Goal: Transaction & Acquisition: Purchase product/service

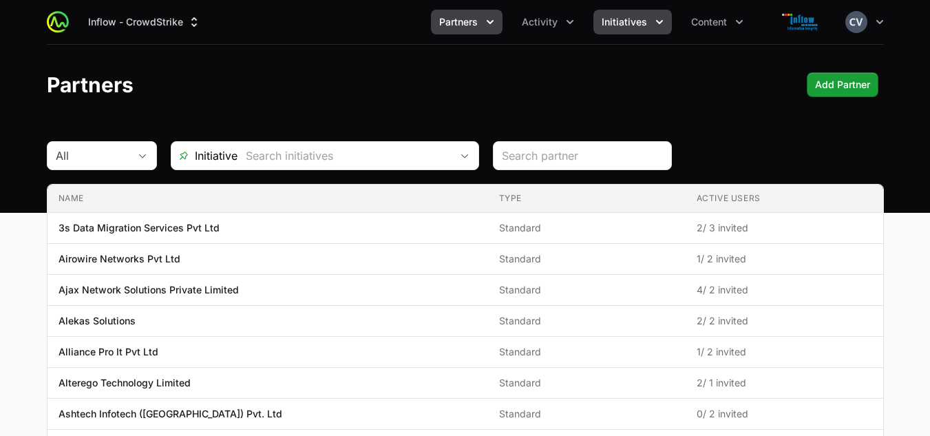
click at [655, 22] on icon "Initiatives menu" at bounding box center [659, 22] width 14 height 14
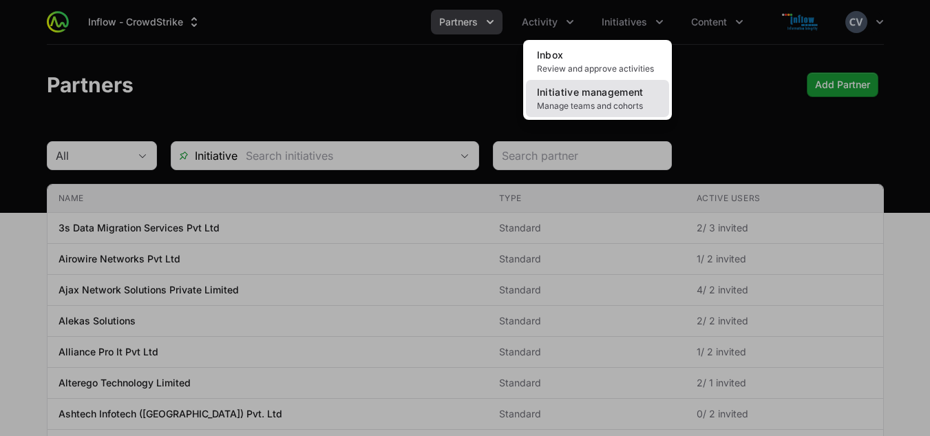
click at [582, 100] on link "Initiative management Manage teams and cohorts" at bounding box center [597, 98] width 143 height 37
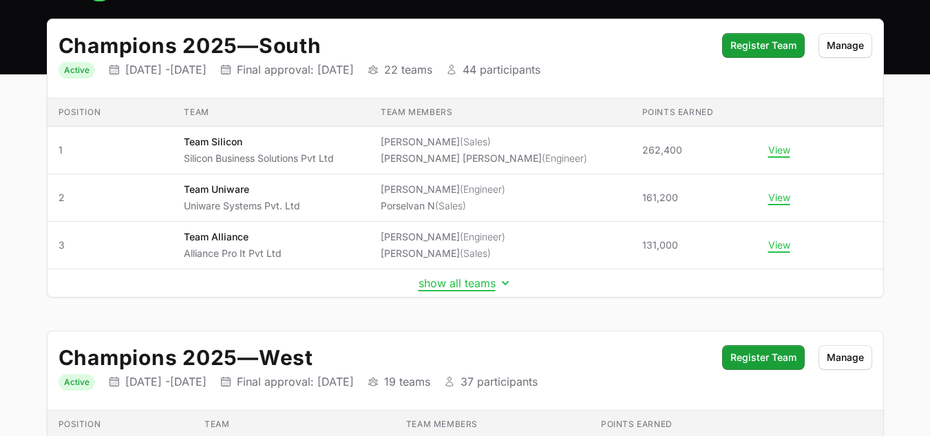
scroll to position [133, 0]
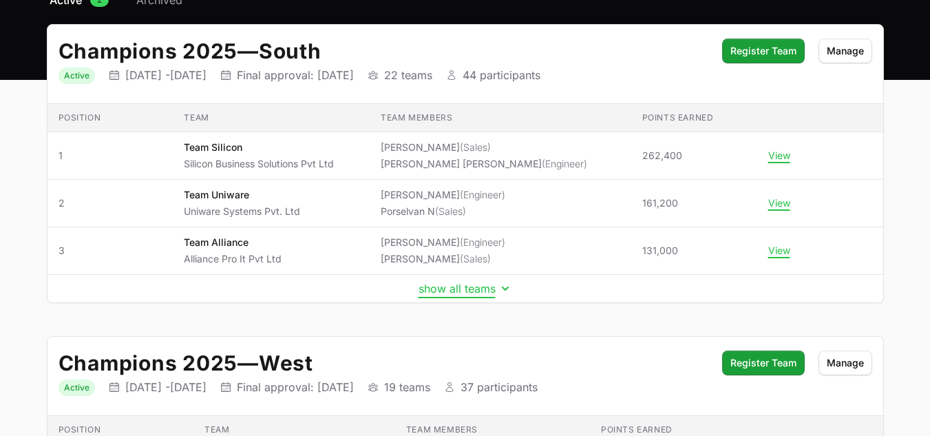
click at [504, 286] on icon "Initiative details" at bounding box center [505, 288] width 14 height 14
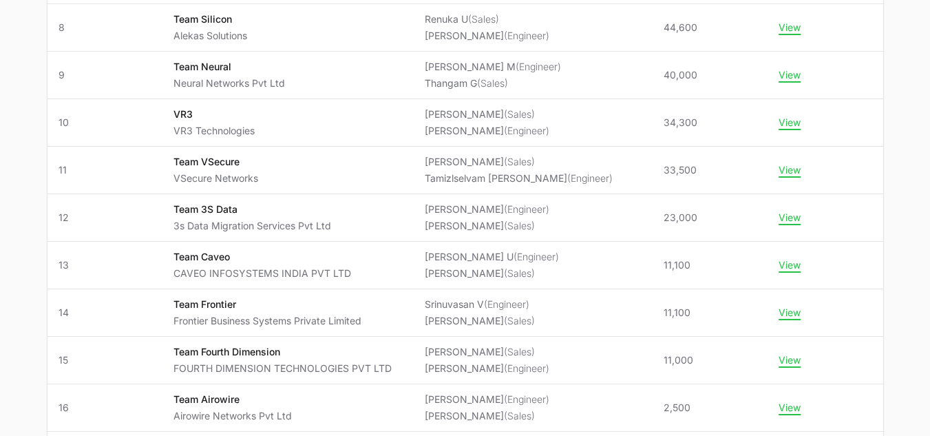
scroll to position [596, 0]
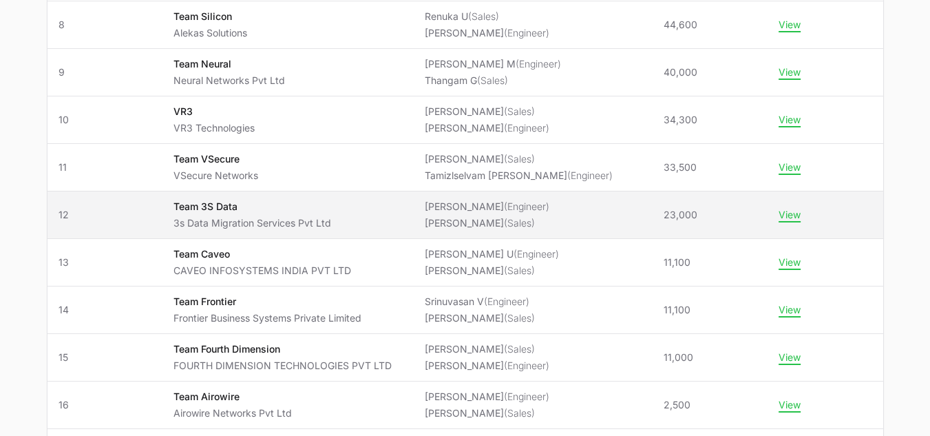
click at [586, 214] on span "Dominic Xavier (Engineer) Shivam Singh Thakur (Sales)" at bounding box center [533, 215] width 217 height 30
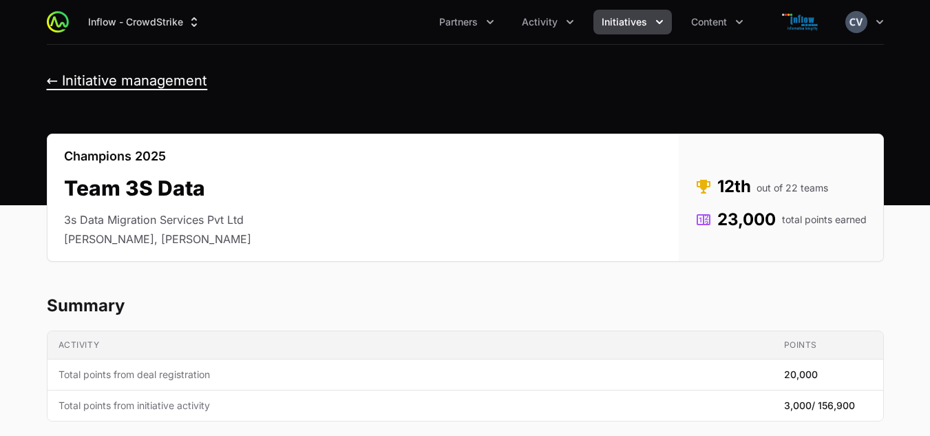
click at [58, 81] on button "← Initiative management" at bounding box center [127, 80] width 161 height 17
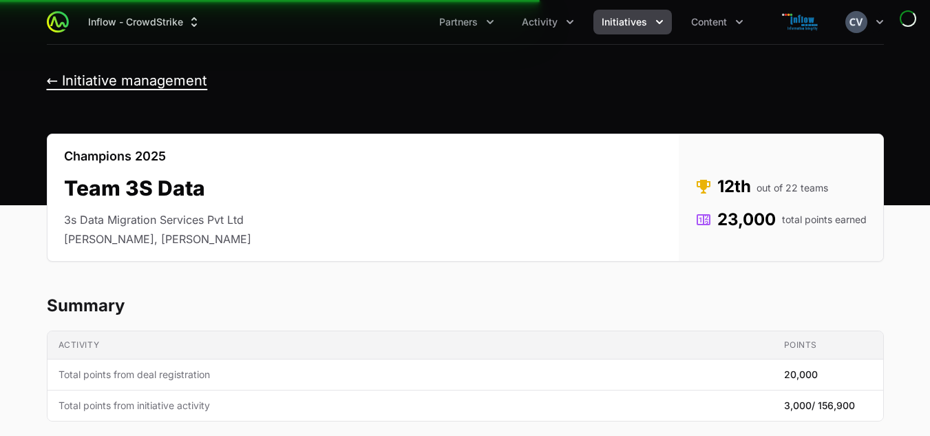
click at [50, 81] on button "← Initiative management" at bounding box center [127, 80] width 161 height 17
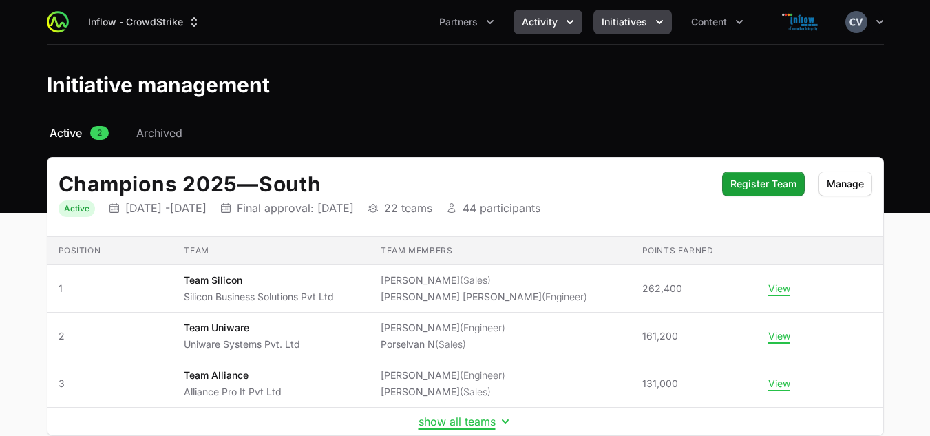
click at [569, 22] on icon "Activity menu" at bounding box center [569, 22] width 7 height 4
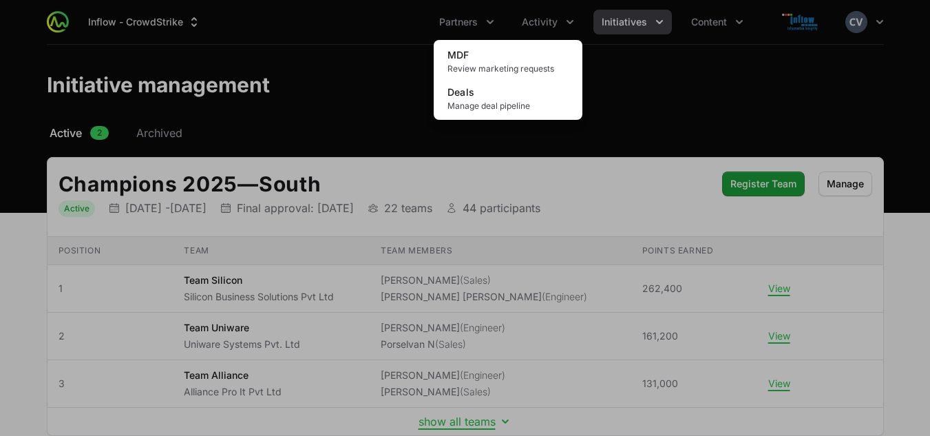
click at [633, 82] on div "Activity menu" at bounding box center [465, 218] width 930 height 436
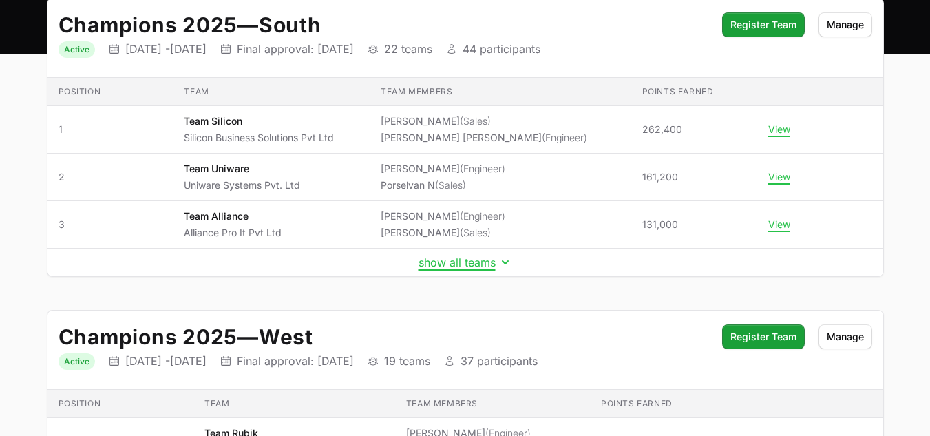
scroll to position [152, 0]
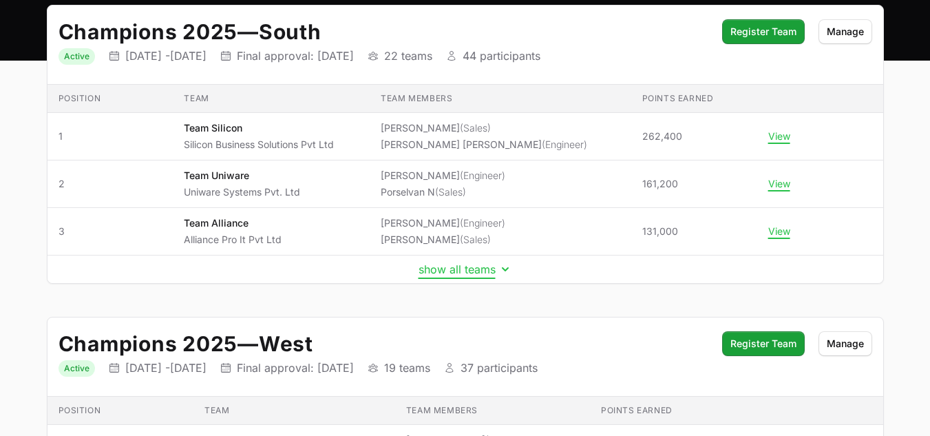
click at [504, 269] on icon "Initiative details" at bounding box center [505, 269] width 7 height 4
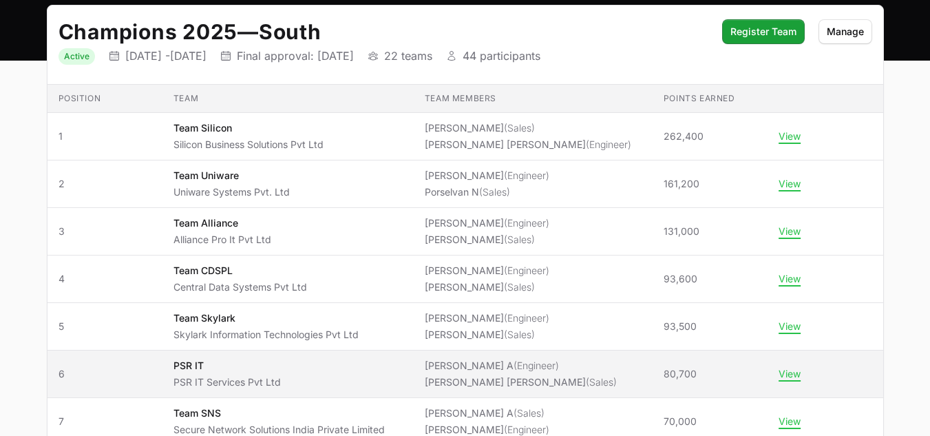
click at [318, 376] on span "PSR IT PSR IT Services Pvt Ltd" at bounding box center [287, 374] width 229 height 30
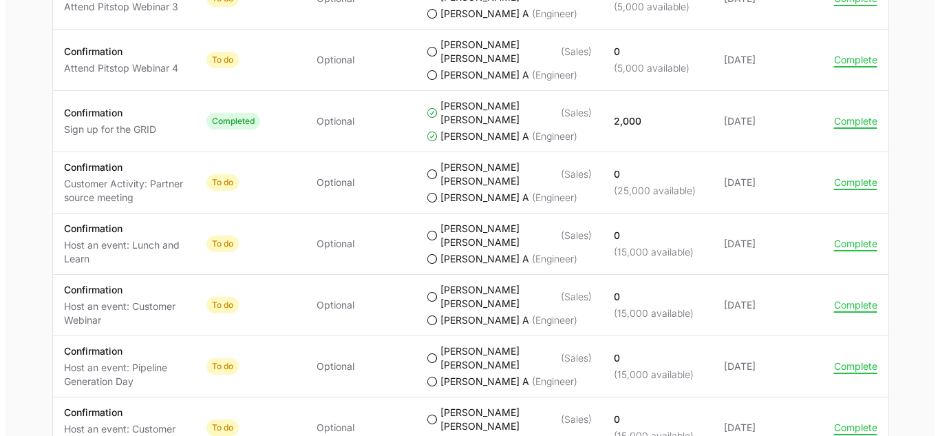
scroll to position [1244, 0]
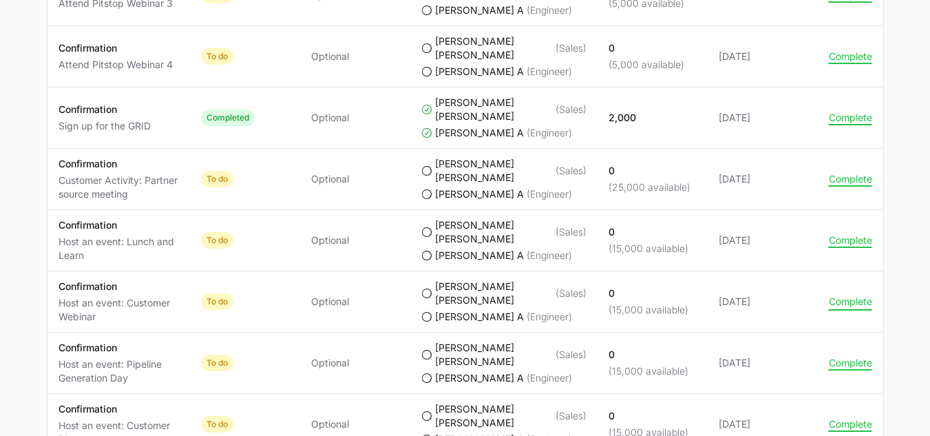
click at [842, 302] on button "Complete" at bounding box center [850, 301] width 43 height 12
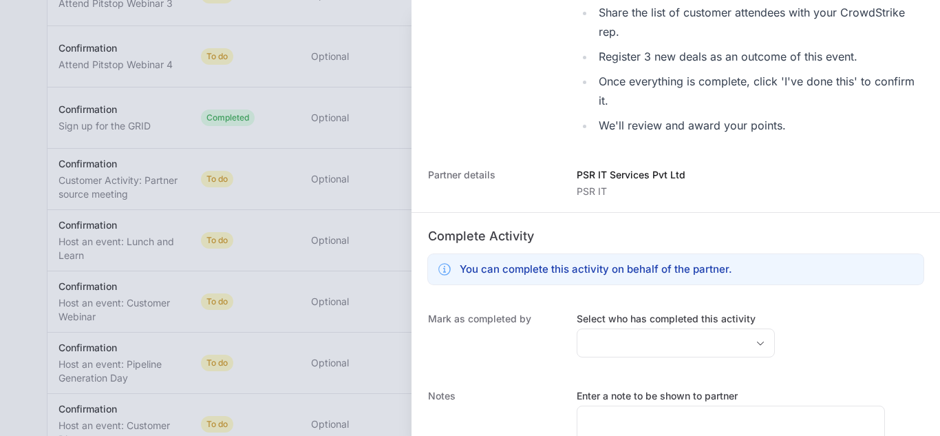
scroll to position [379, 0]
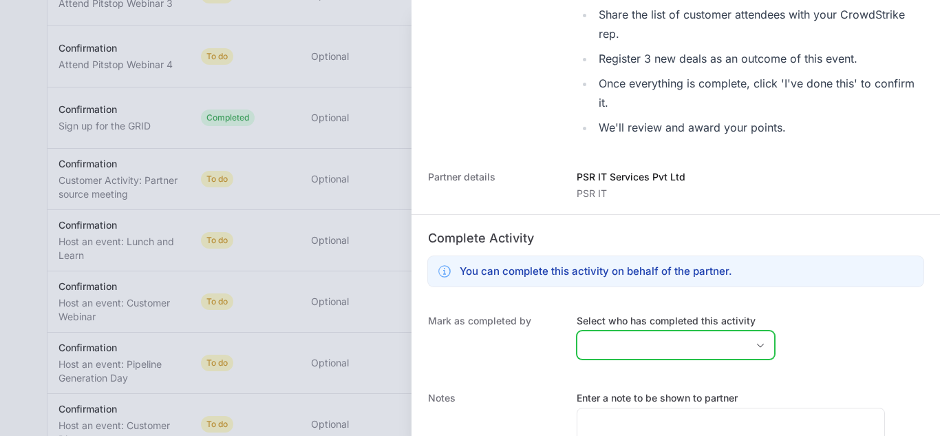
click at [747, 345] on span "Open" at bounding box center [761, 345] width 28 height 5
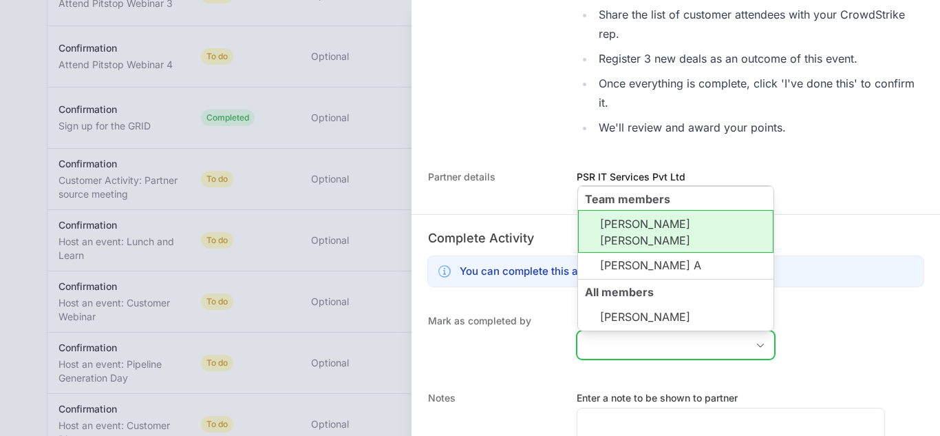
click at [642, 248] on li "Rupesh Kumar Mamidipaka" at bounding box center [675, 231] width 195 height 43
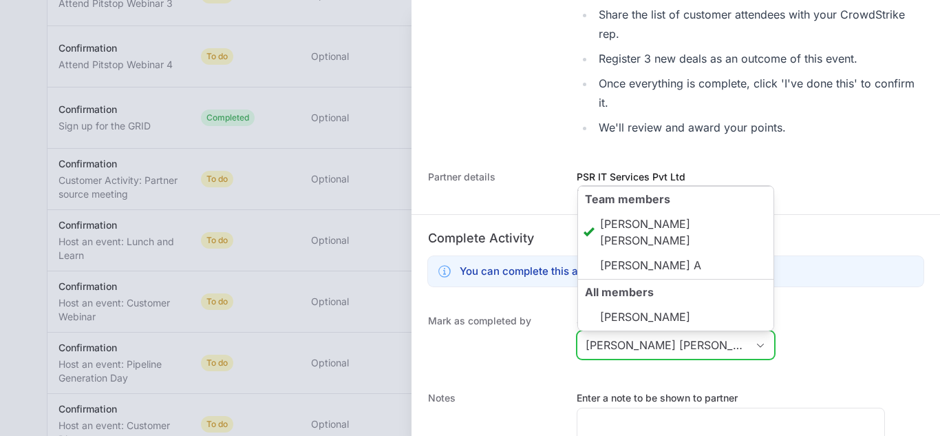
click at [747, 348] on div "Close" at bounding box center [761, 345] width 28 height 28
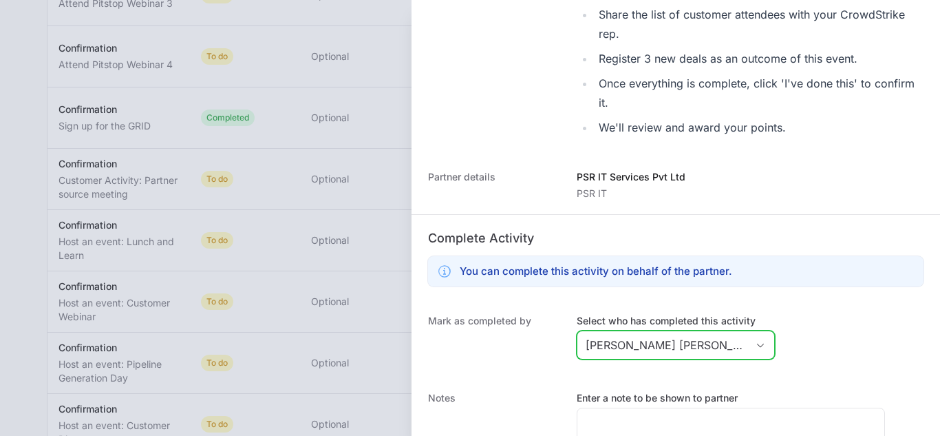
click at [755, 345] on icon "Open" at bounding box center [760, 345] width 11 height 5
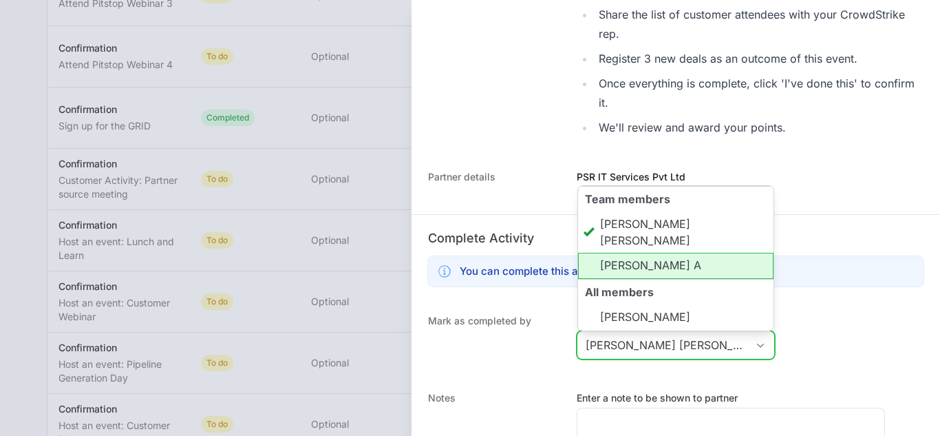
click at [665, 264] on li "Indraja A" at bounding box center [675, 266] width 195 height 26
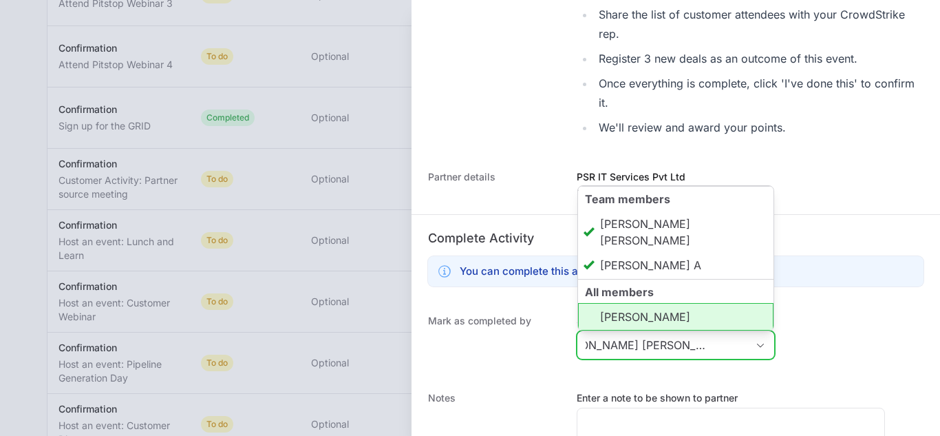
scroll to position [0, 0]
click at [661, 319] on li "Raghu Bakki" at bounding box center [675, 317] width 195 height 28
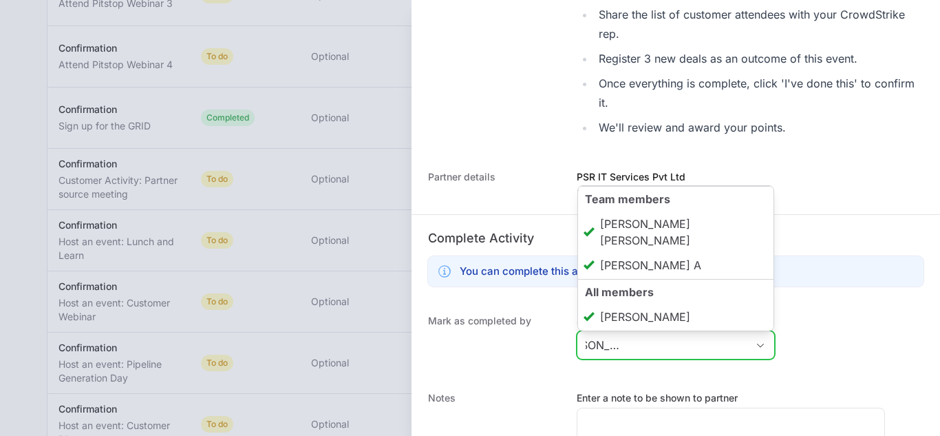
scroll to position [479, 0]
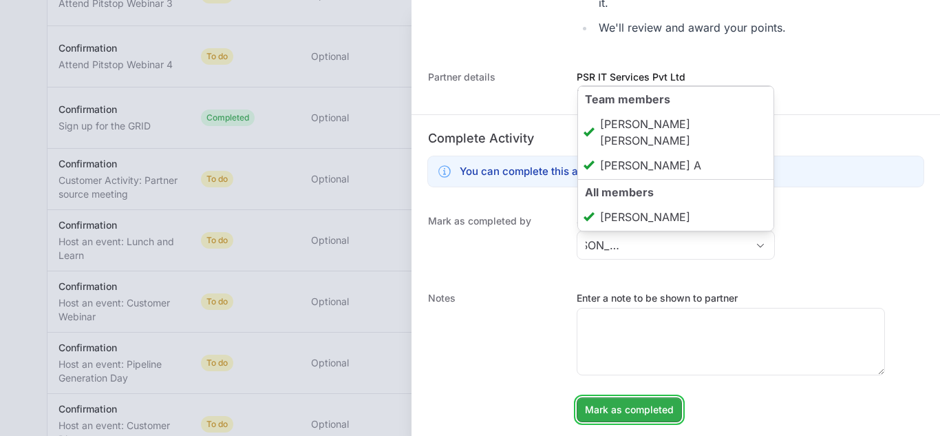
type input "Rupesh Kumar Mamidipaka, Indraja A, Raghu Bakki"
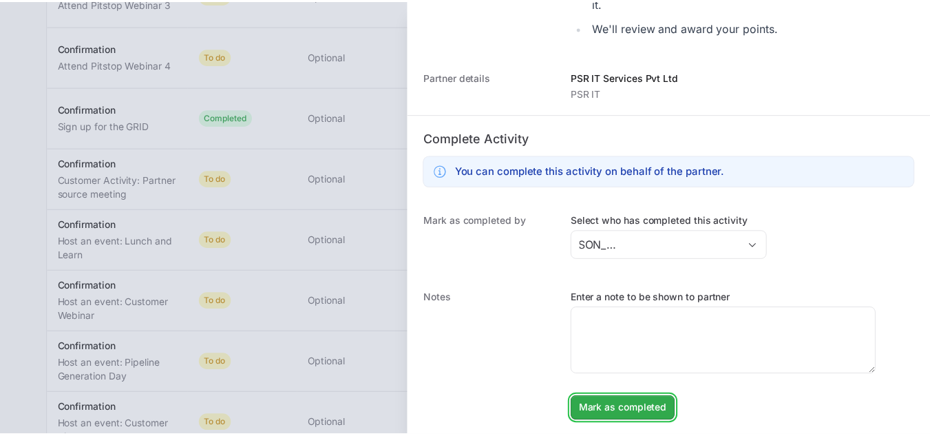
scroll to position [0, 0]
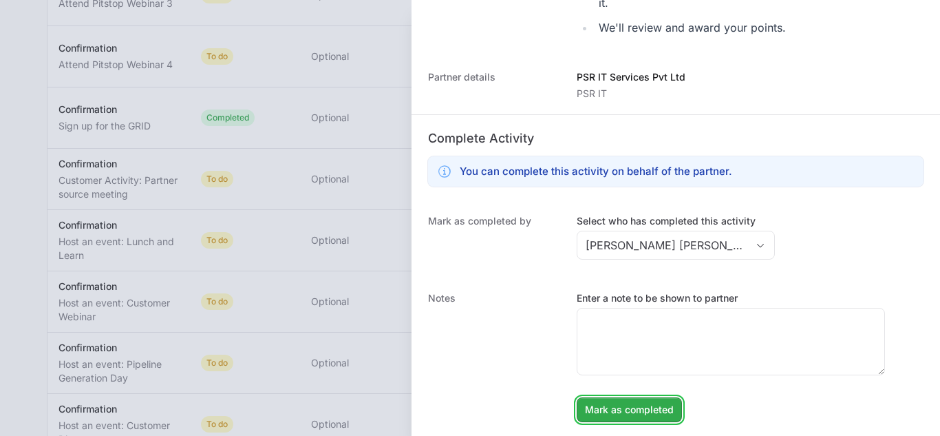
click at [621, 418] on button "Mark as completed Mark as completed" at bounding box center [629, 409] width 105 height 25
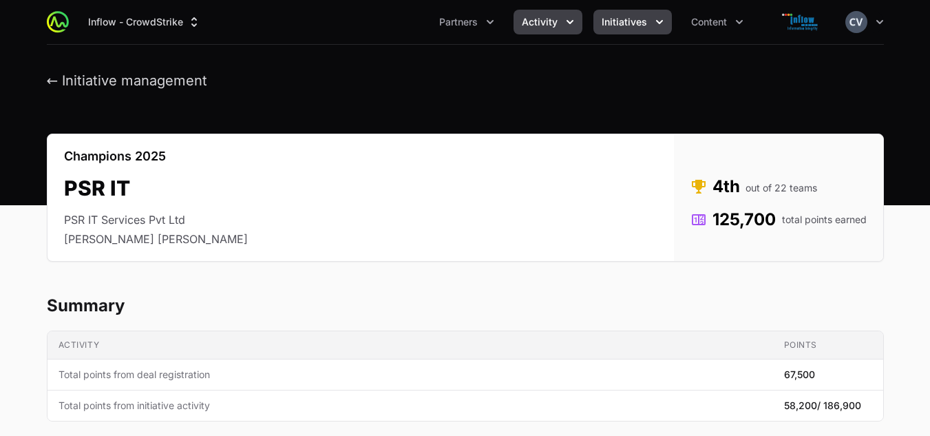
click at [568, 23] on icon "Activity menu" at bounding box center [570, 22] width 14 height 14
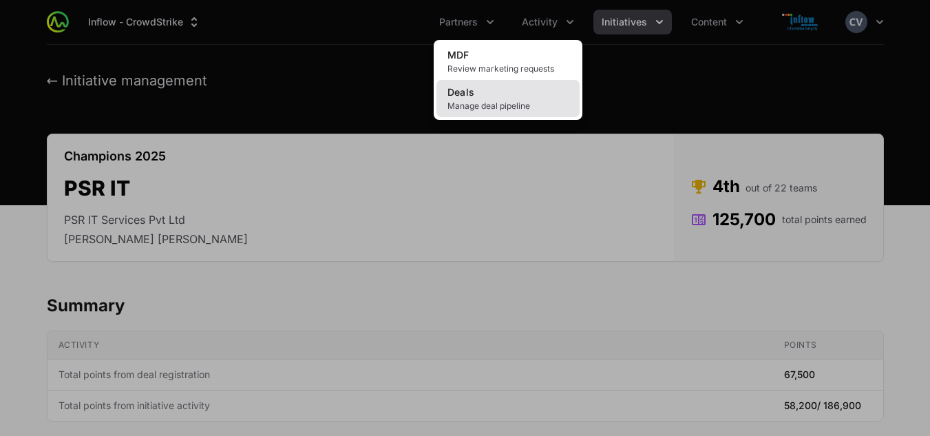
click at [490, 98] on link "Deals Manage deal pipeline" at bounding box center [507, 98] width 143 height 37
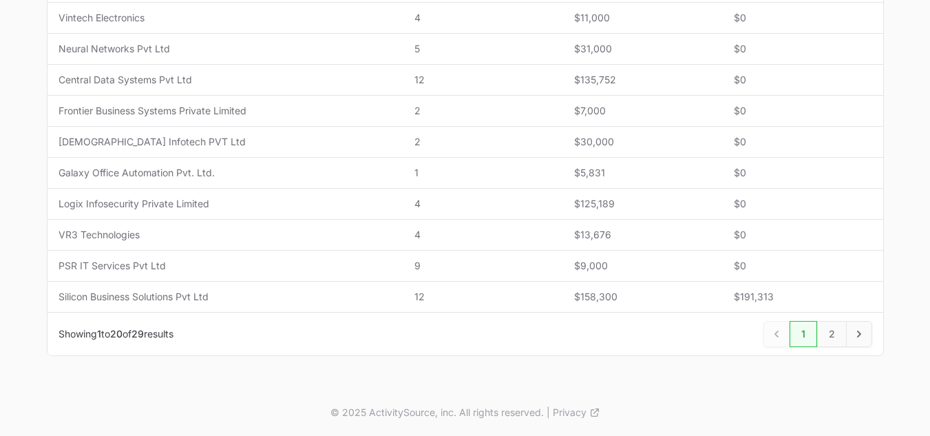
scroll to position [649, 0]
click at [856, 336] on icon "Next" at bounding box center [859, 336] width 14 height 14
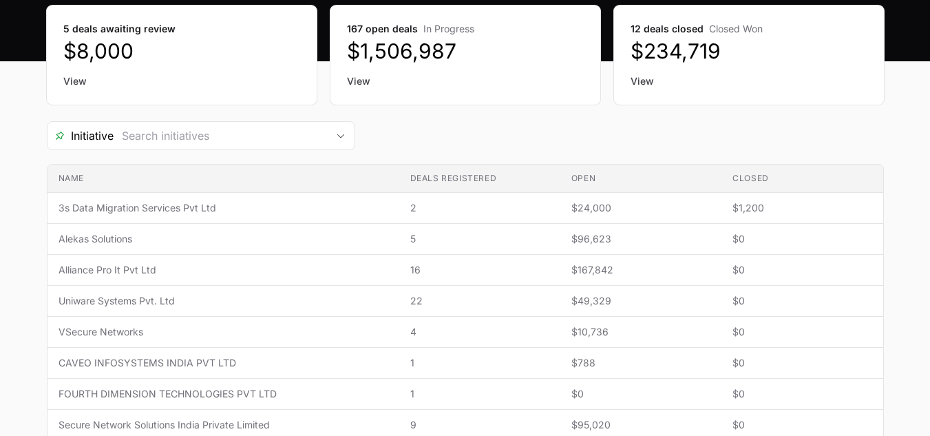
scroll to position [149, 0]
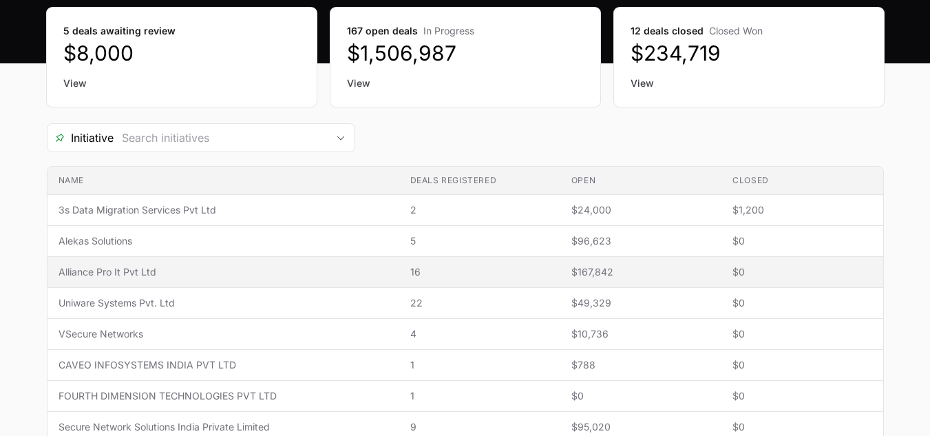
click at [496, 268] on span "16" at bounding box center [479, 272] width 139 height 14
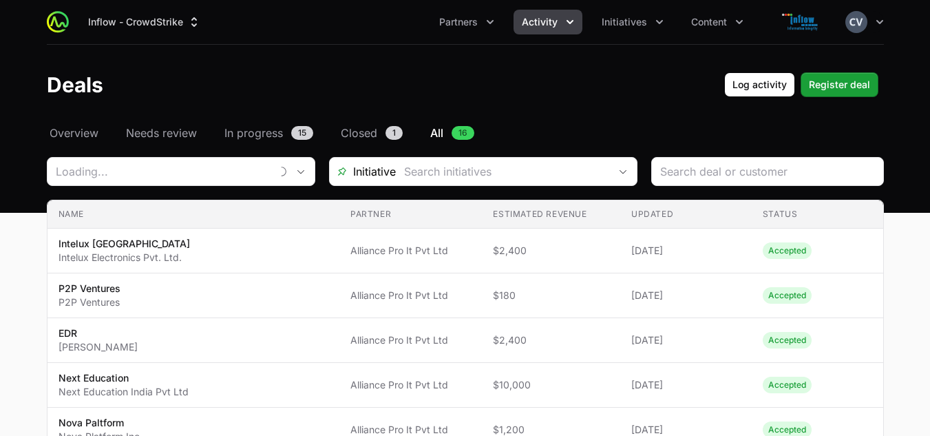
type input "Alliance Pro It Pvt Ltd"
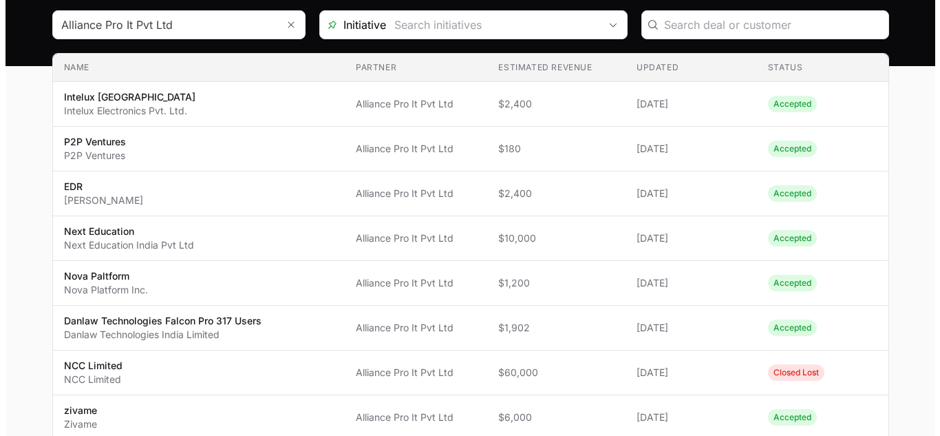
scroll to position [202, 0]
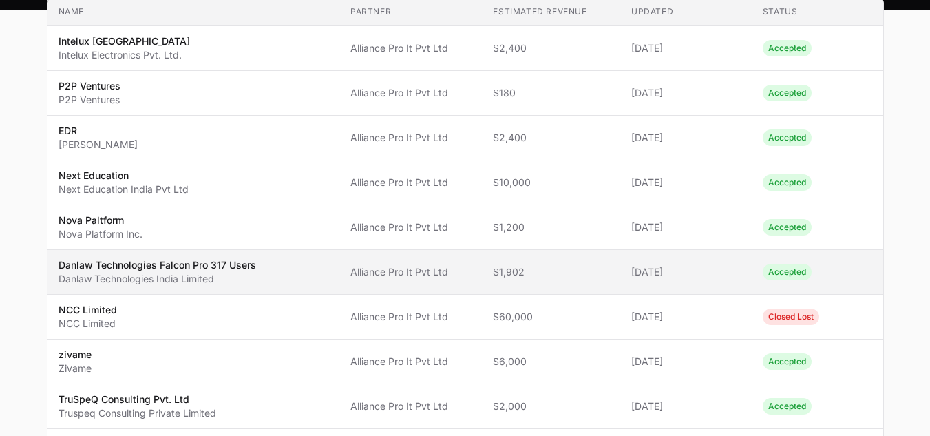
click at [679, 274] on span "[DATE]" at bounding box center [685, 272] width 109 height 14
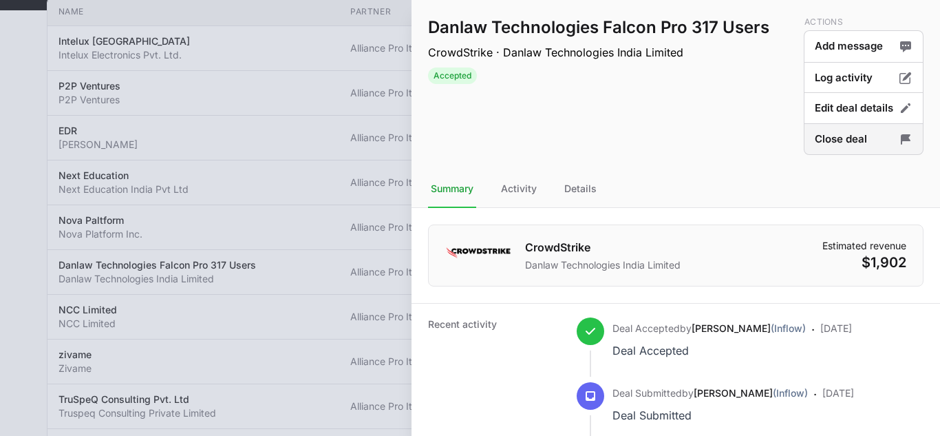
click at [855, 141] on button "Close deal" at bounding box center [864, 139] width 120 height 32
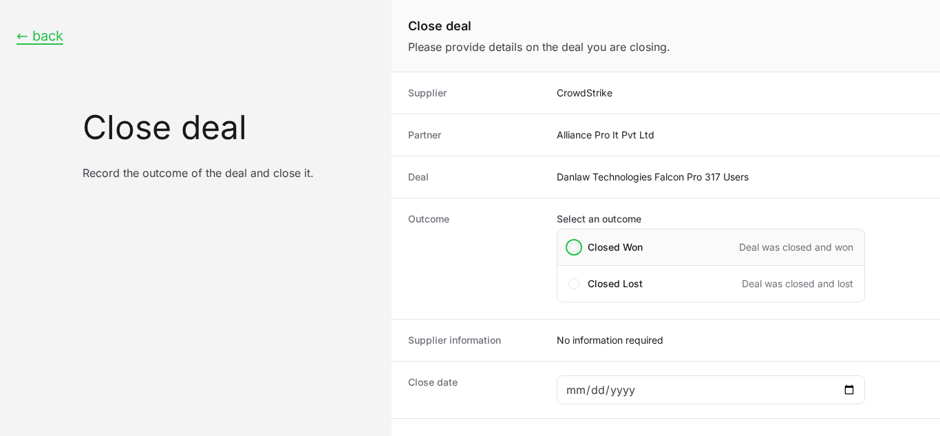
click at [577, 250] on span "Close deal form" at bounding box center [573, 247] width 11 height 11
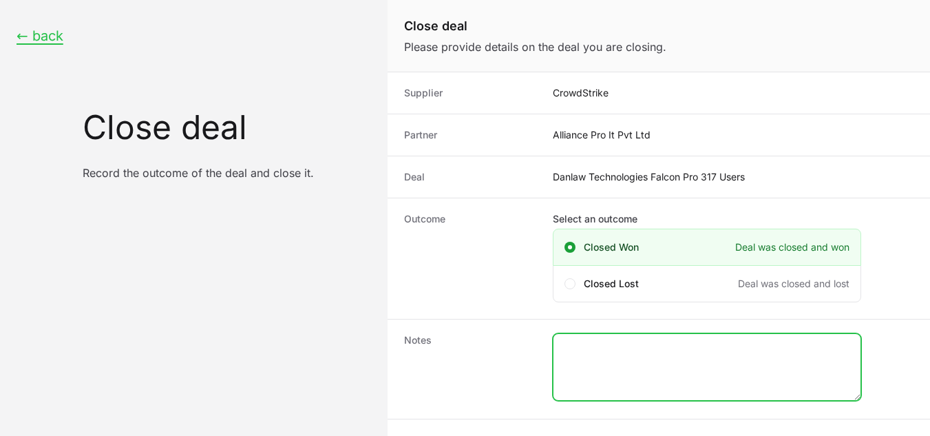
click at [606, 365] on textarea "Close deal form" at bounding box center [706, 367] width 307 height 66
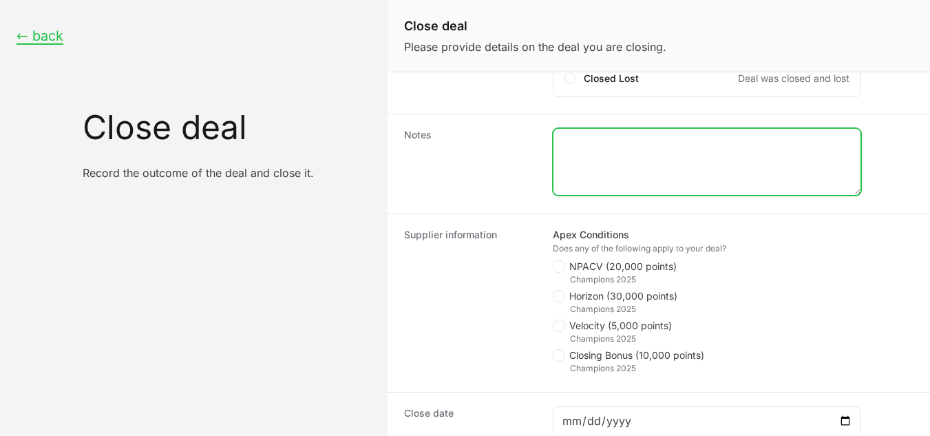
scroll to position [204, 0]
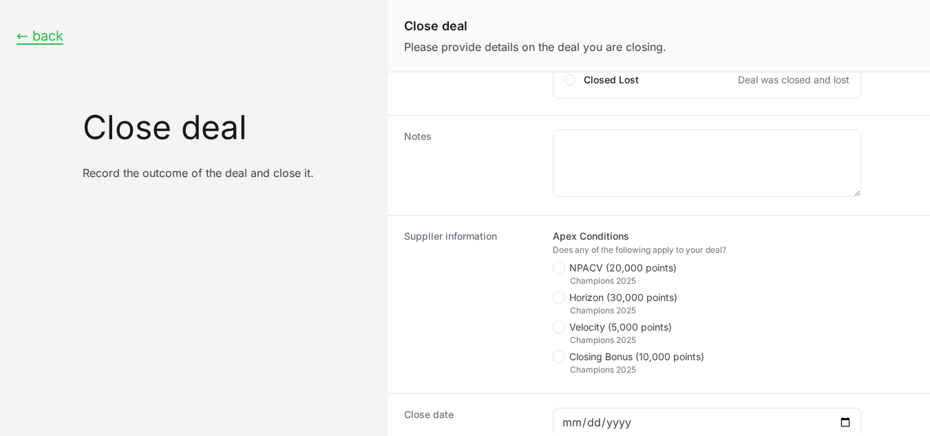
click at [566, 326] on span "Close deal form" at bounding box center [561, 327] width 17 height 12
checkbox input "true"
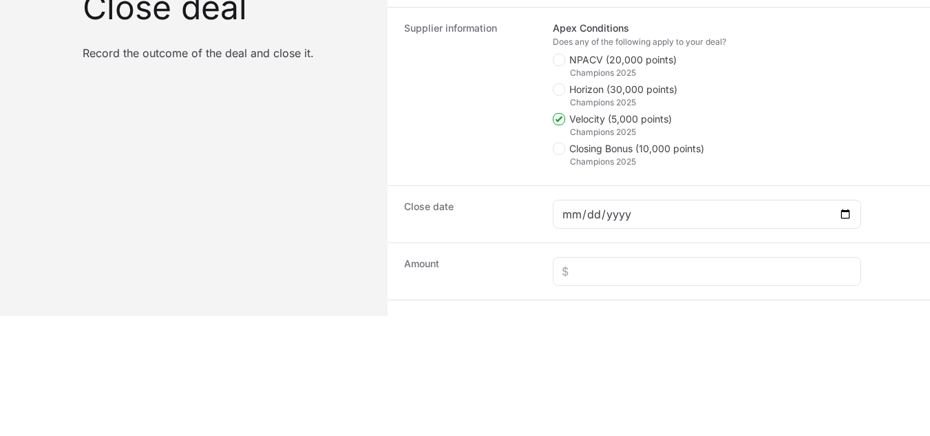
scroll to position [290, 0]
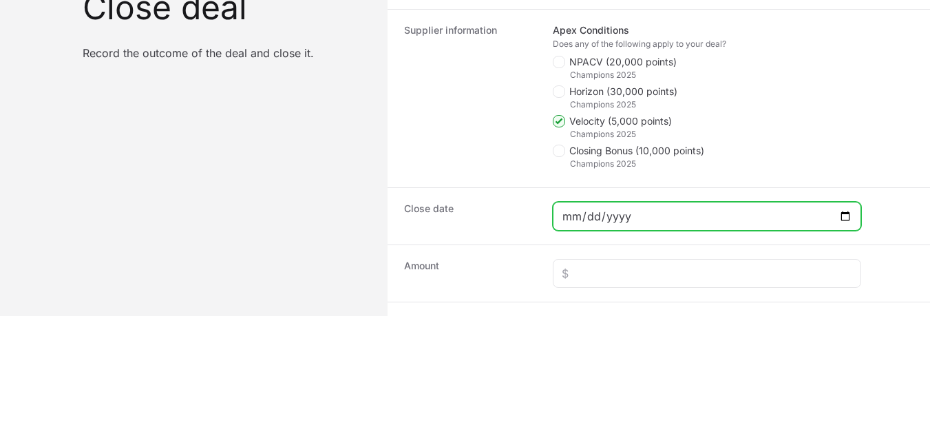
click at [849, 216] on input "Close deal form" at bounding box center [707, 216] width 290 height 17
type input "2025-09-18"
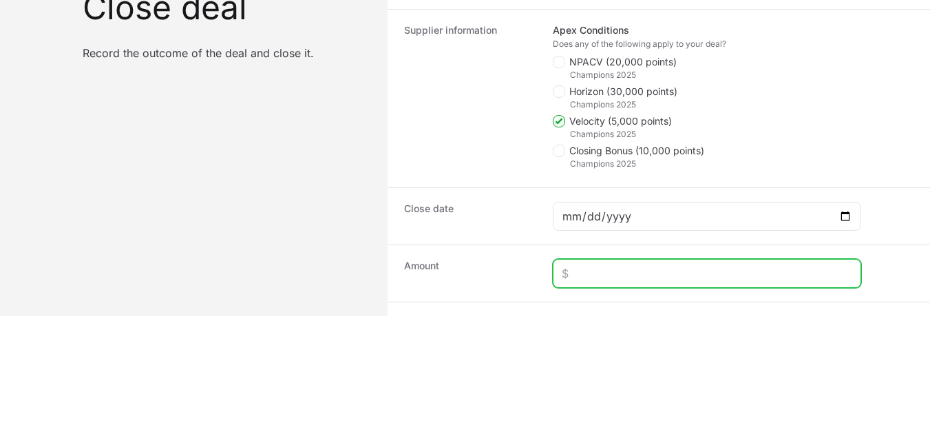
click at [603, 273] on input "Close deal form" at bounding box center [707, 273] width 290 height 17
type input "$1,830"
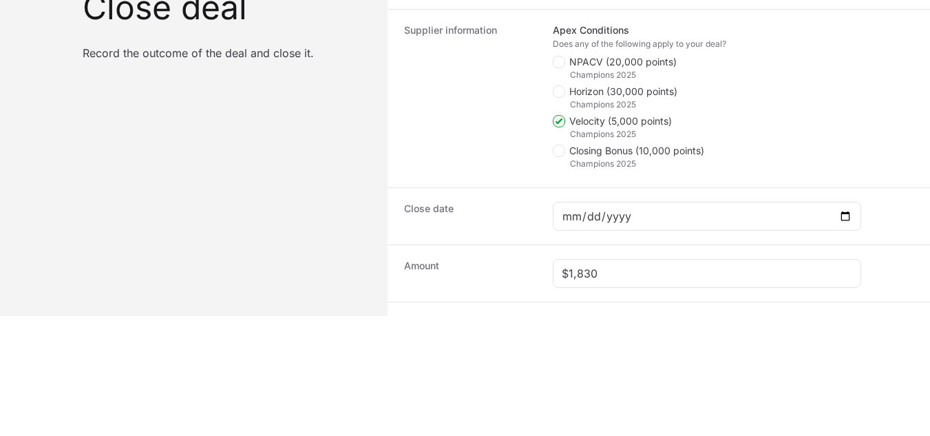
click at [588, 316] on html "← back Close deal Record the outcome of the deal and close it. Close deal Pleas…" at bounding box center [465, 98] width 930 height 436
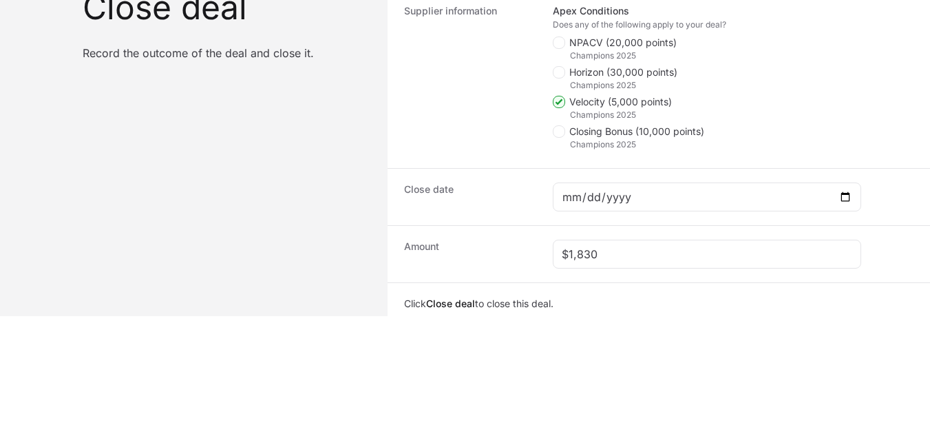
scroll to position [353, 0]
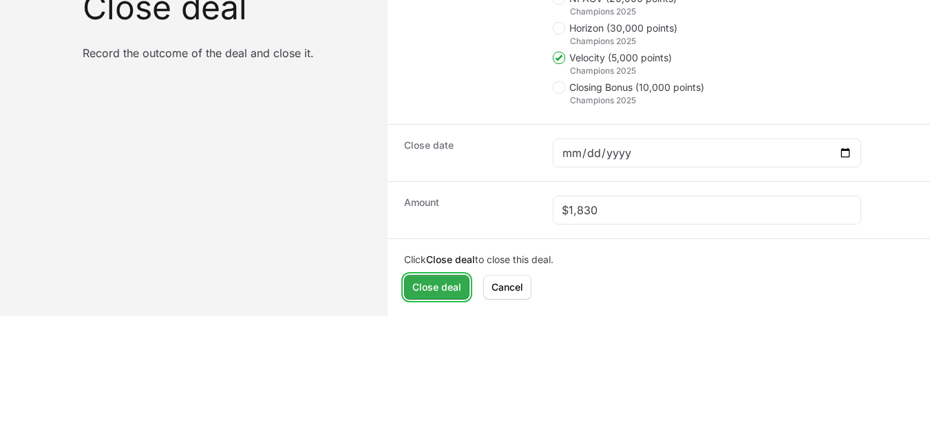
click at [450, 293] on span "Close deal" at bounding box center [436, 287] width 49 height 17
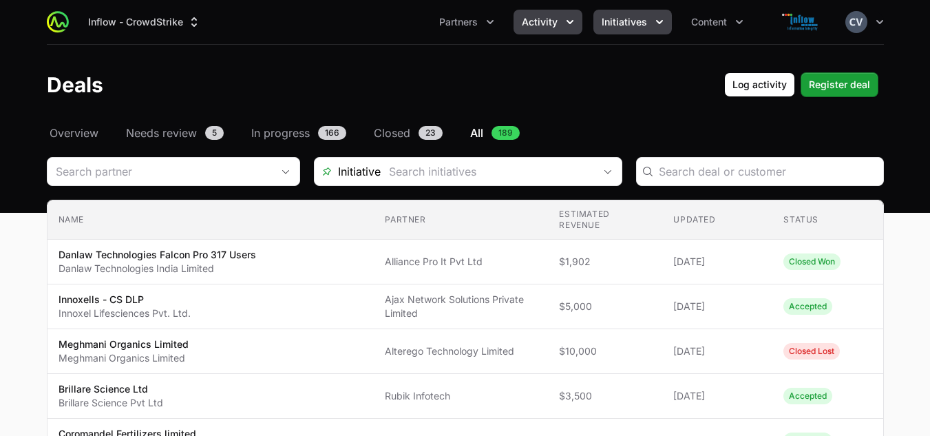
click at [650, 23] on button "Initiatives" at bounding box center [632, 22] width 78 height 25
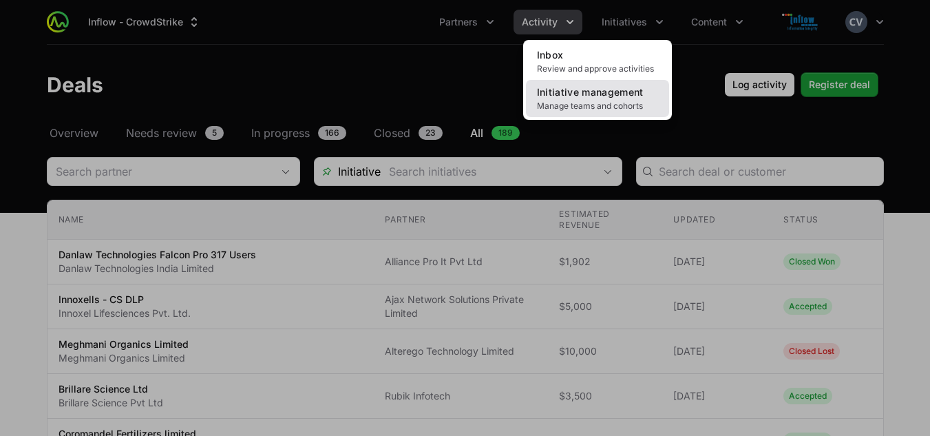
click at [575, 102] on span "Manage teams and cohorts" at bounding box center [597, 105] width 121 height 11
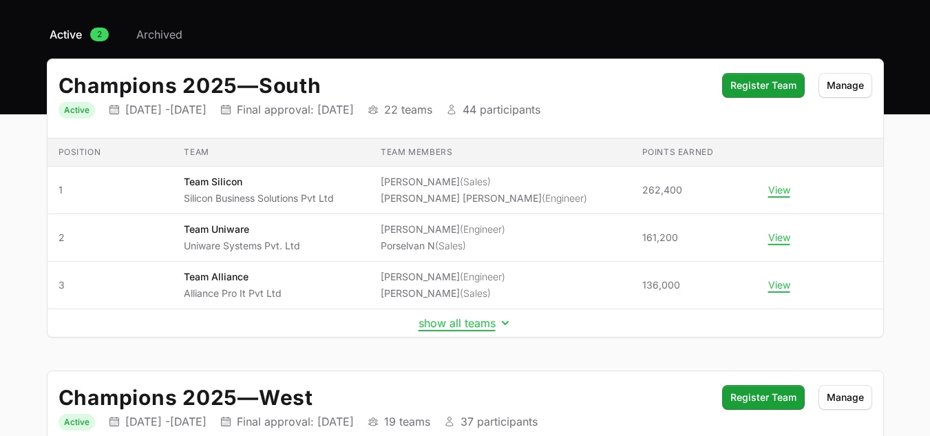
scroll to position [94, 0]
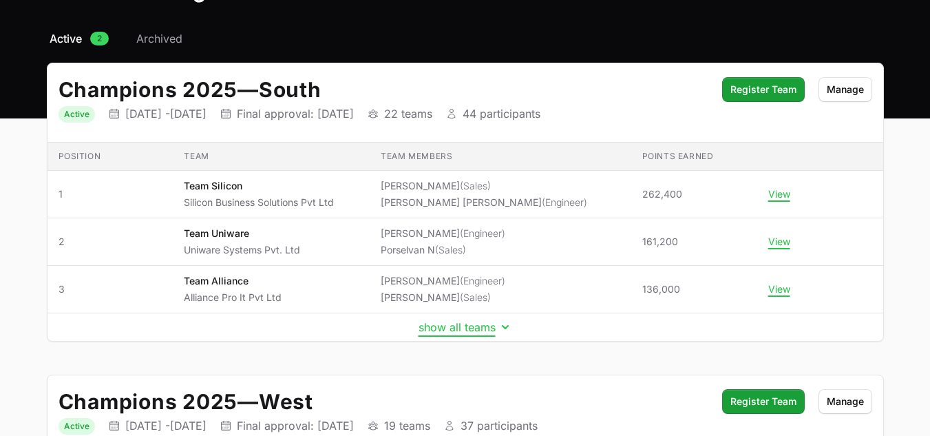
click at [506, 326] on icon "Initiative details" at bounding box center [505, 327] width 14 height 14
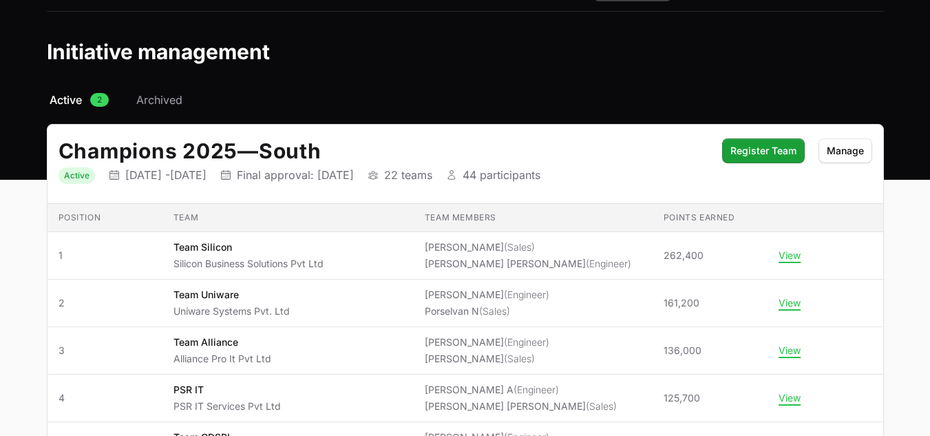
scroll to position [0, 0]
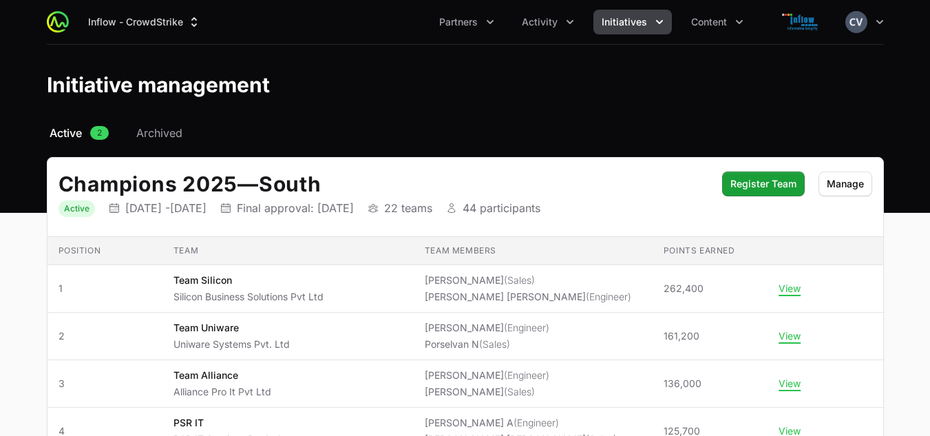
click at [657, 21] on icon "Initiatives menu" at bounding box center [659, 22] width 14 height 14
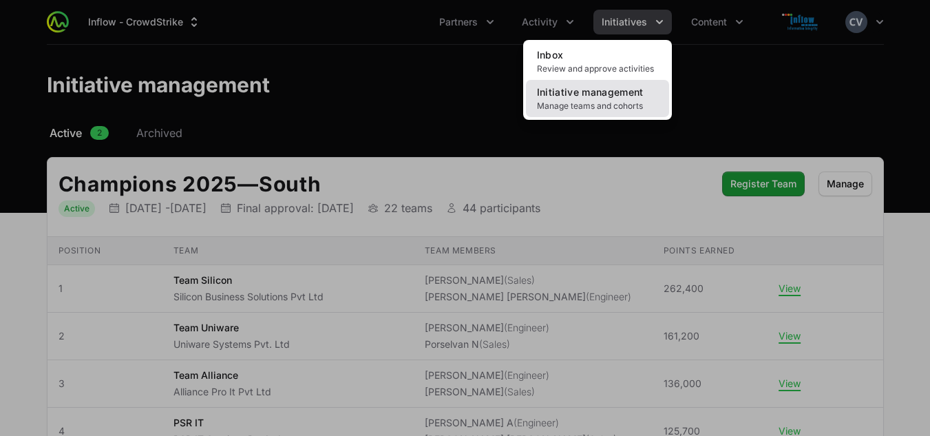
click at [615, 100] on span "Manage teams and cohorts" at bounding box center [597, 105] width 121 height 11
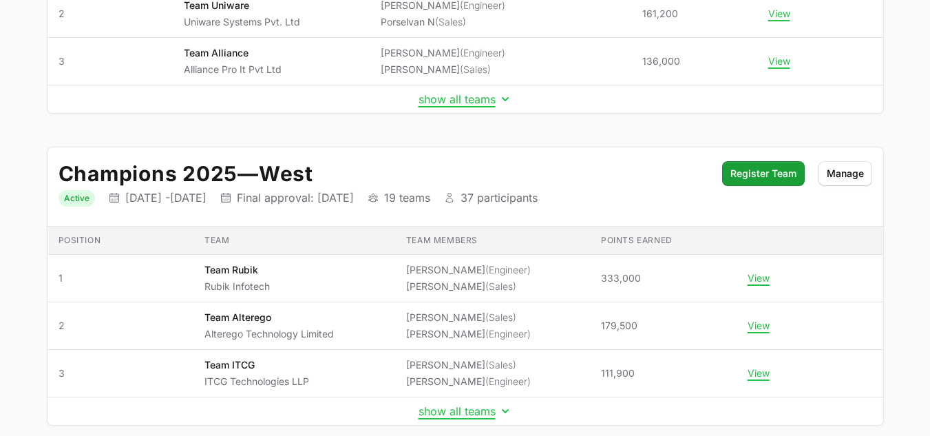
scroll to position [365, 0]
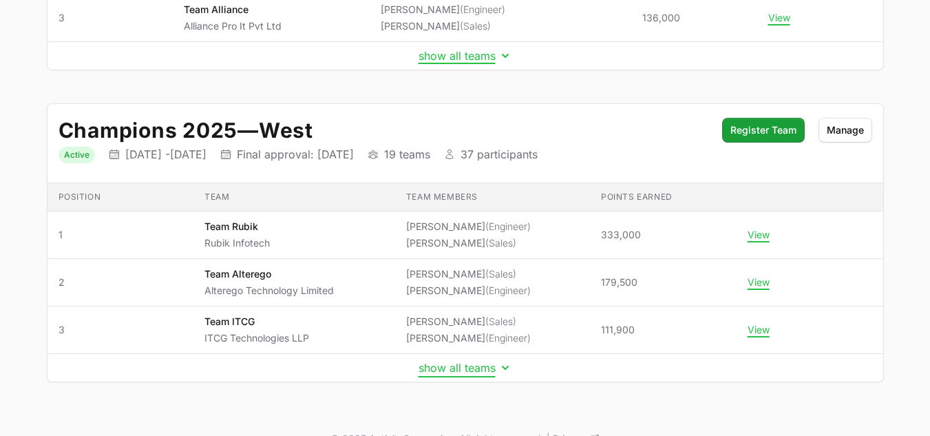
click at [497, 370] on button "show all teams" at bounding box center [465, 368] width 94 height 14
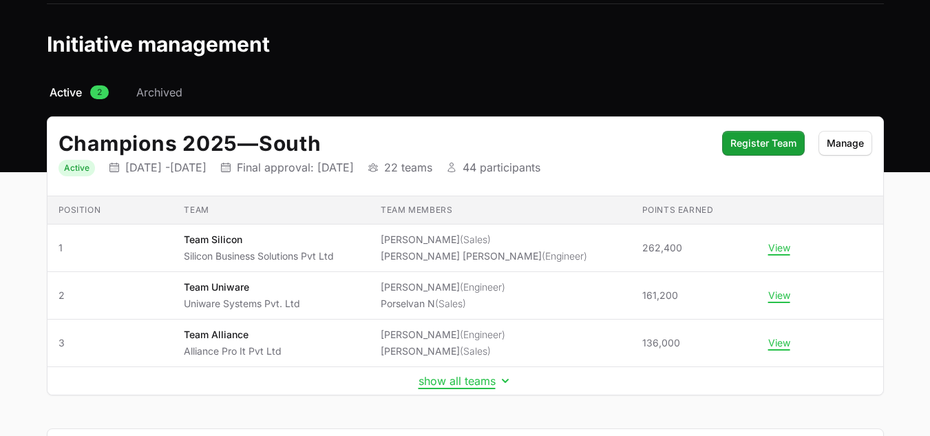
scroll to position [0, 0]
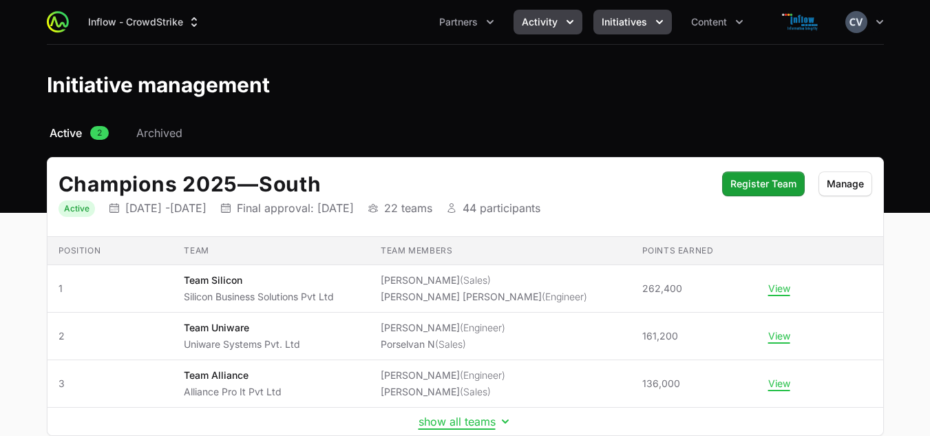
click at [553, 25] on span "Activity" at bounding box center [540, 22] width 36 height 14
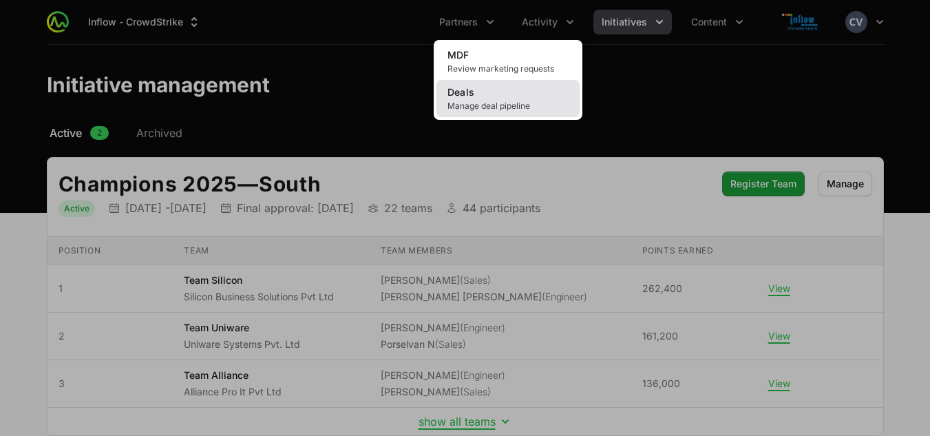
click at [494, 105] on span "Manage deal pipeline" at bounding box center [507, 105] width 121 height 11
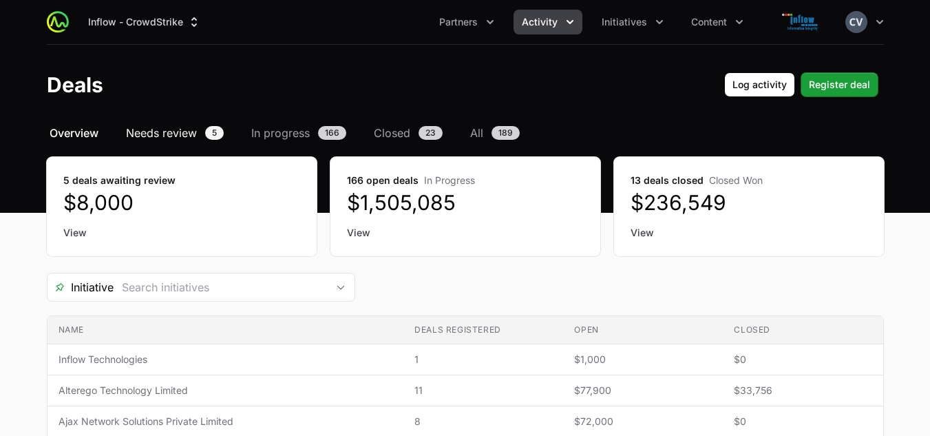
click at [220, 129] on span "5" at bounding box center [214, 133] width 19 height 14
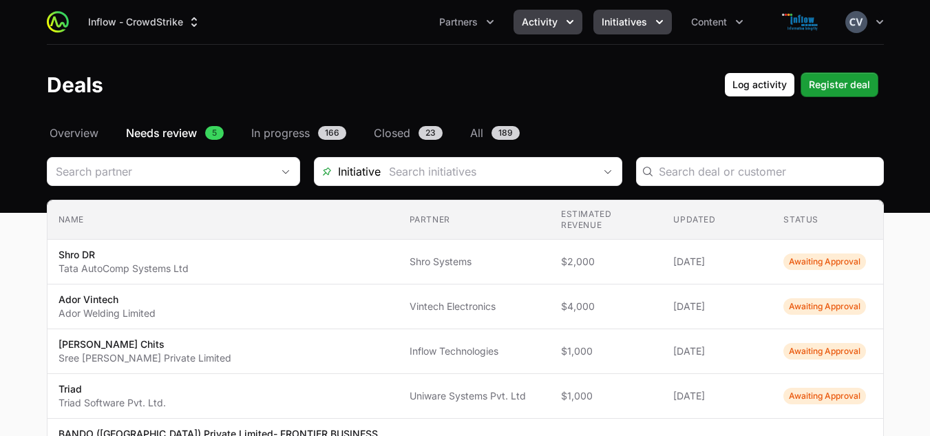
click at [658, 21] on icon "Initiatives menu" at bounding box center [659, 22] width 14 height 14
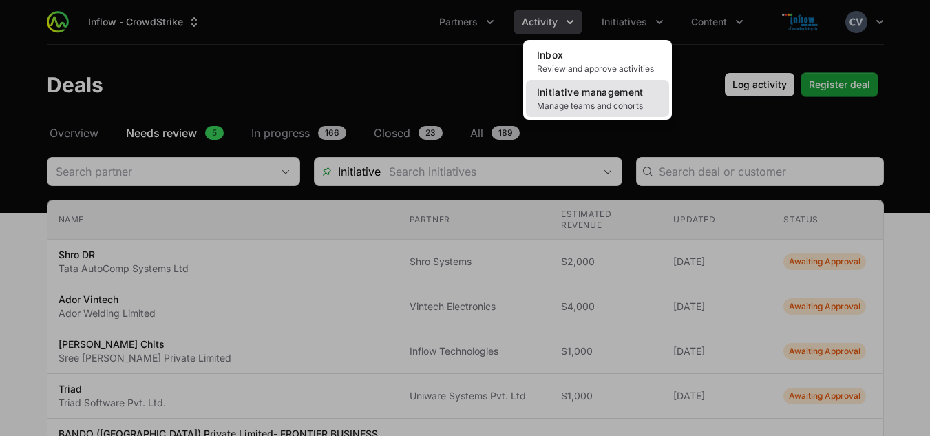
click at [596, 94] on span "Initiative management" at bounding box center [590, 92] width 107 height 12
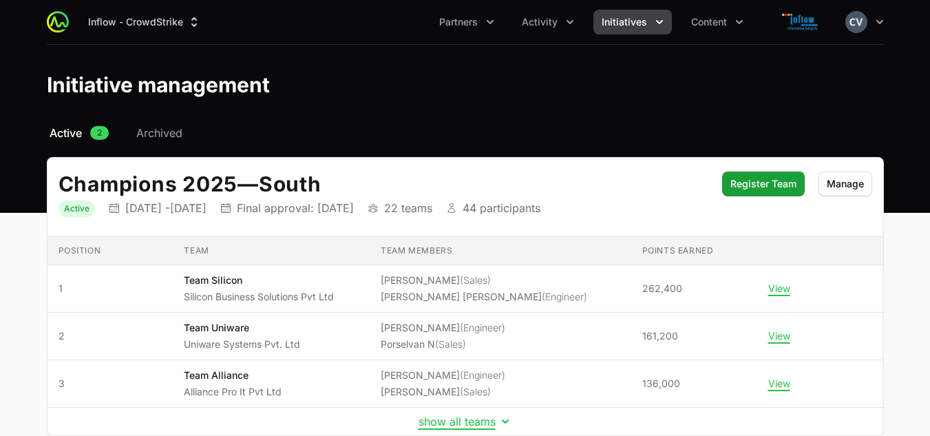
click at [596, 94] on div "Initiative management" at bounding box center [465, 84] width 837 height 25
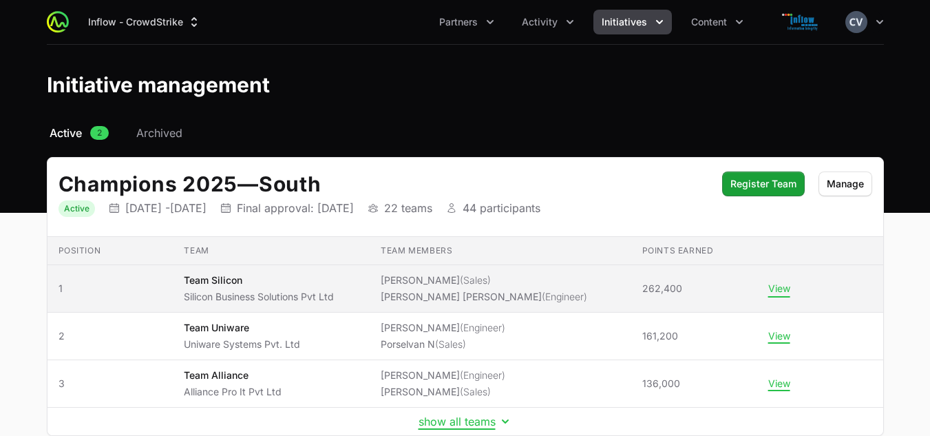
click at [771, 284] on button "View" at bounding box center [779, 288] width 22 height 12
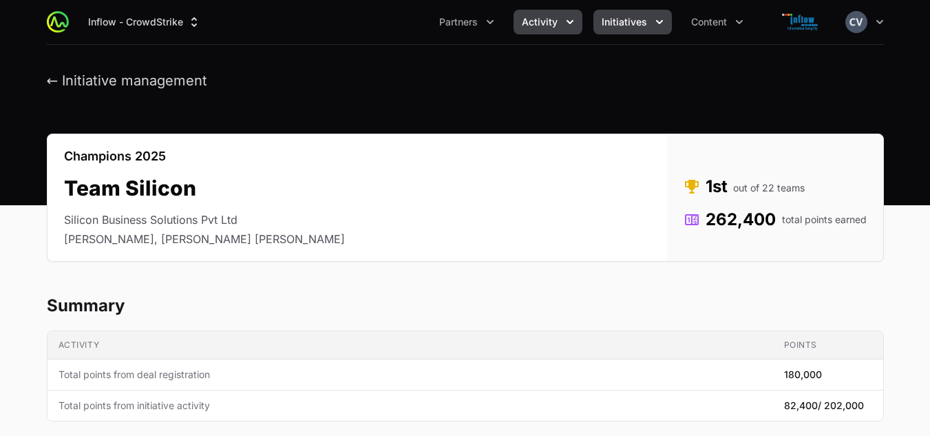
click at [571, 25] on icon "Activity menu" at bounding box center [570, 22] width 14 height 14
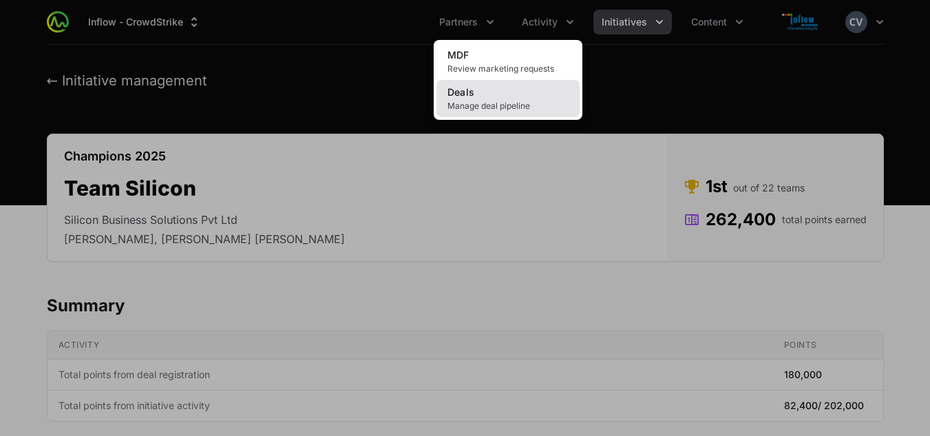
click at [505, 95] on link "Deals Manage deal pipeline" at bounding box center [507, 98] width 143 height 37
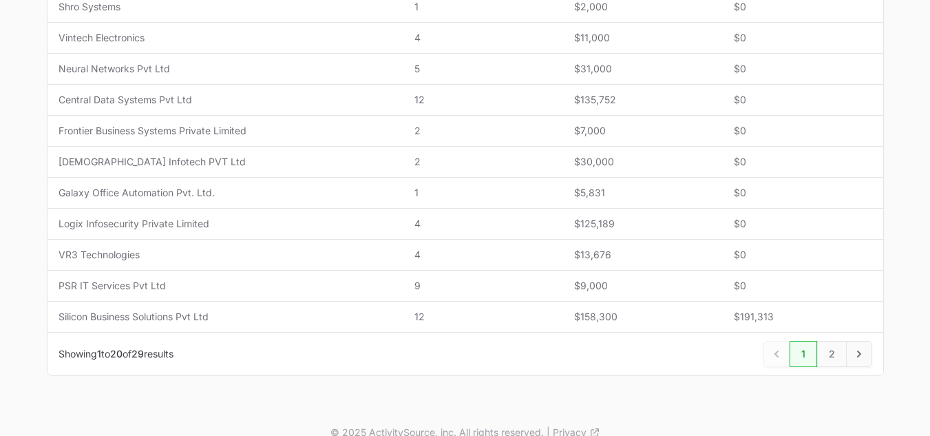
scroll to position [629, 0]
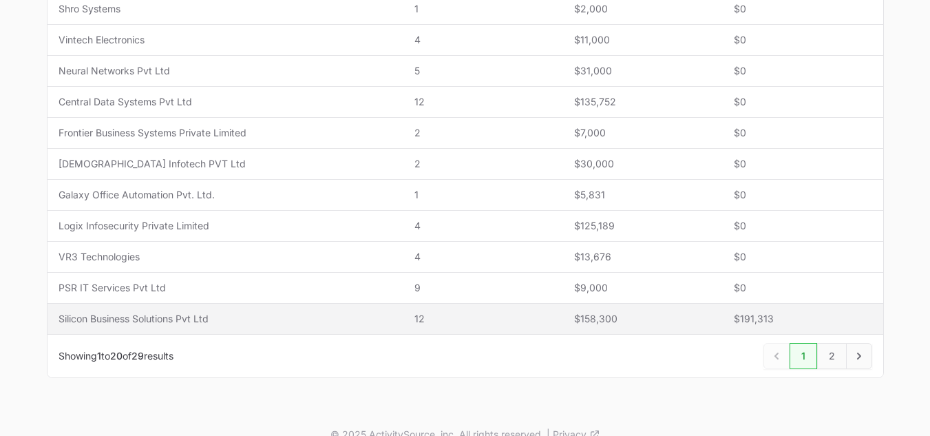
click at [198, 315] on span "Silicon Business Solutions Pvt Ltd" at bounding box center [225, 319] width 334 height 14
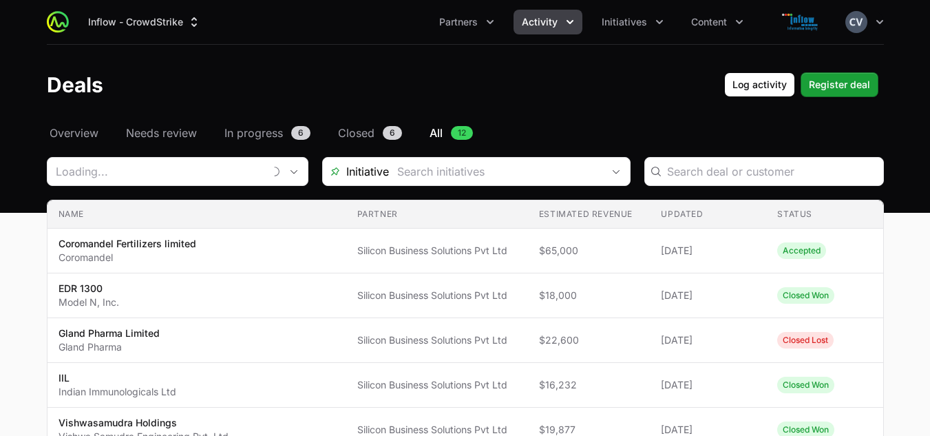
type input "Silicon Business Solutions Pvt Ltd"
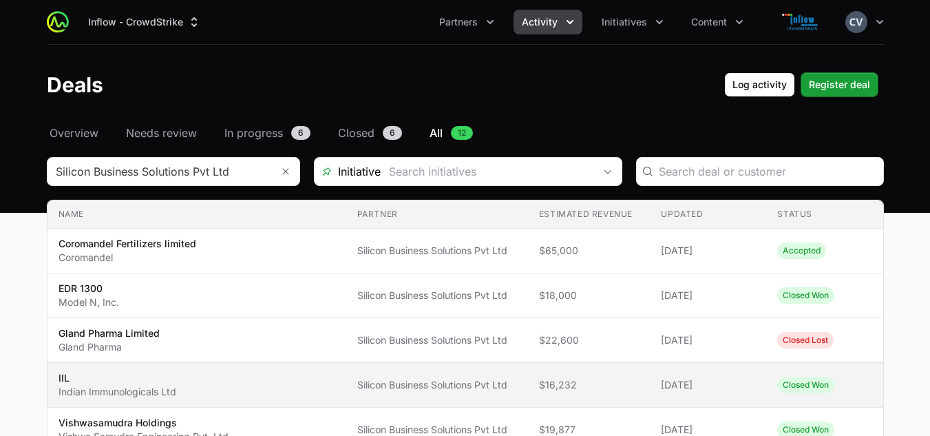
click at [592, 401] on td "Estimated revenue $16,232" at bounding box center [589, 385] width 123 height 45
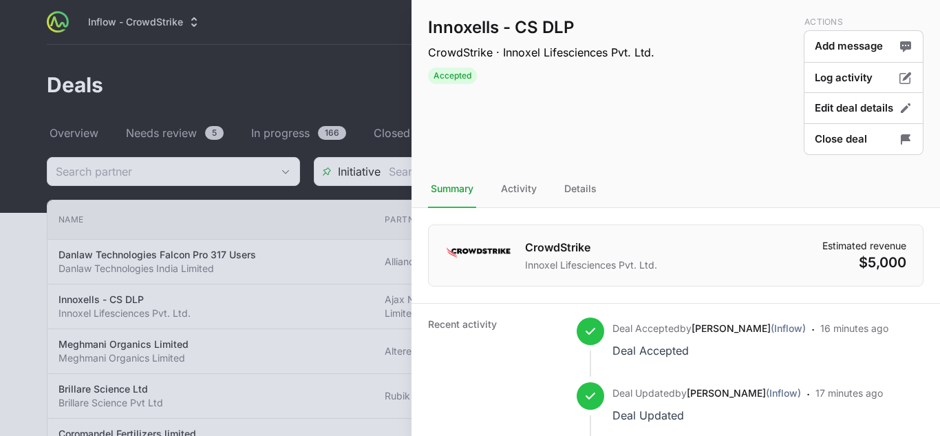
click at [365, 79] on div at bounding box center [470, 218] width 940 height 436
